Goal: Answer question/provide support

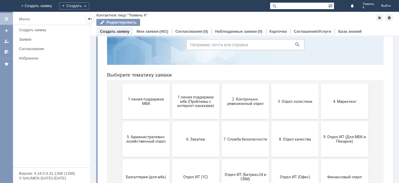
scroll to position [59, 0]
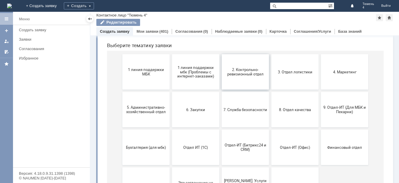
click at [249, 76] on span "2. Контрольно-ревизионный отдел" at bounding box center [245, 72] width 44 height 9
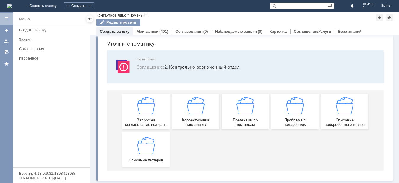
scroll to position [20, 0]
click at [145, 108] on img at bounding box center [146, 106] width 18 height 18
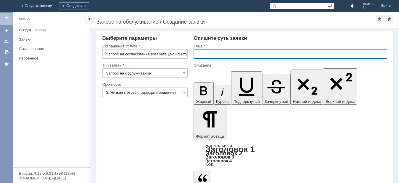
click at [237, 53] on input "text" at bounding box center [289, 53] width 193 height 9
type input "МБК Тюмень 4 согласование возврата"
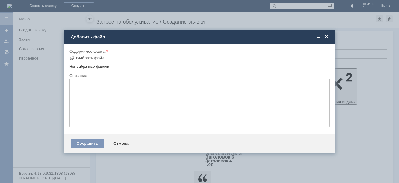
click at [328, 37] on span at bounding box center [326, 36] width 6 height 5
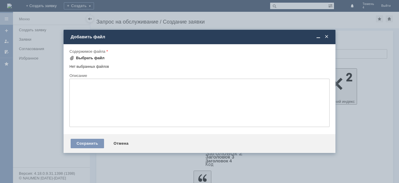
click at [97, 59] on div "Выбрать файл" at bounding box center [90, 58] width 29 height 5
click at [82, 56] on div "Выбрать файл" at bounding box center [90, 58] width 29 height 5
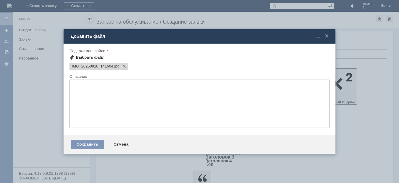
click at [86, 57] on div "Выбрать файл" at bounding box center [90, 57] width 29 height 5
click at [97, 146] on div "Сохранить" at bounding box center [87, 144] width 33 height 9
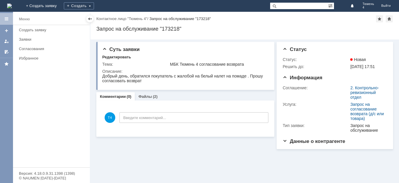
click at [164, 97] on div "Комментарии (0) Файлы (2)" at bounding box center [185, 96] width 178 height 8
click at [164, 96] on div "Комментарии (0) Файлы (2)" at bounding box center [185, 96] width 178 height 8
click at [142, 97] on link "Файлы" at bounding box center [145, 96] width 14 height 4
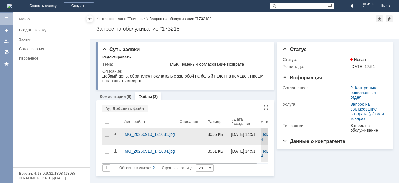
click at [146, 135] on div "IMG_20250910_141631.jpg" at bounding box center [148, 134] width 51 height 5
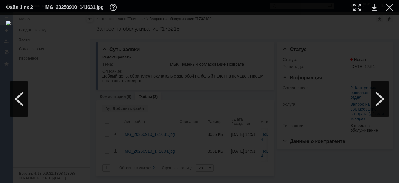
click at [390, 4] on td at bounding box center [384, 7] width 16 height 9
click at [389, 6] on div at bounding box center [389, 7] width 7 height 7
